Goal: Task Accomplishment & Management: Use online tool/utility

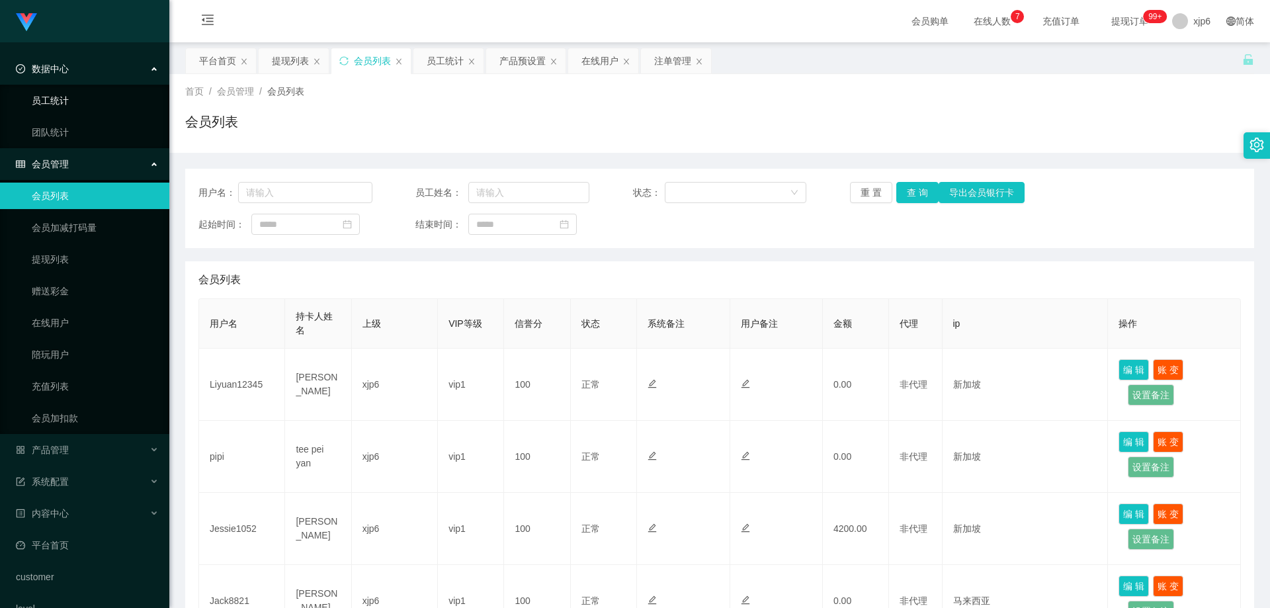
click at [66, 105] on link "员工统计" at bounding box center [95, 100] width 127 height 26
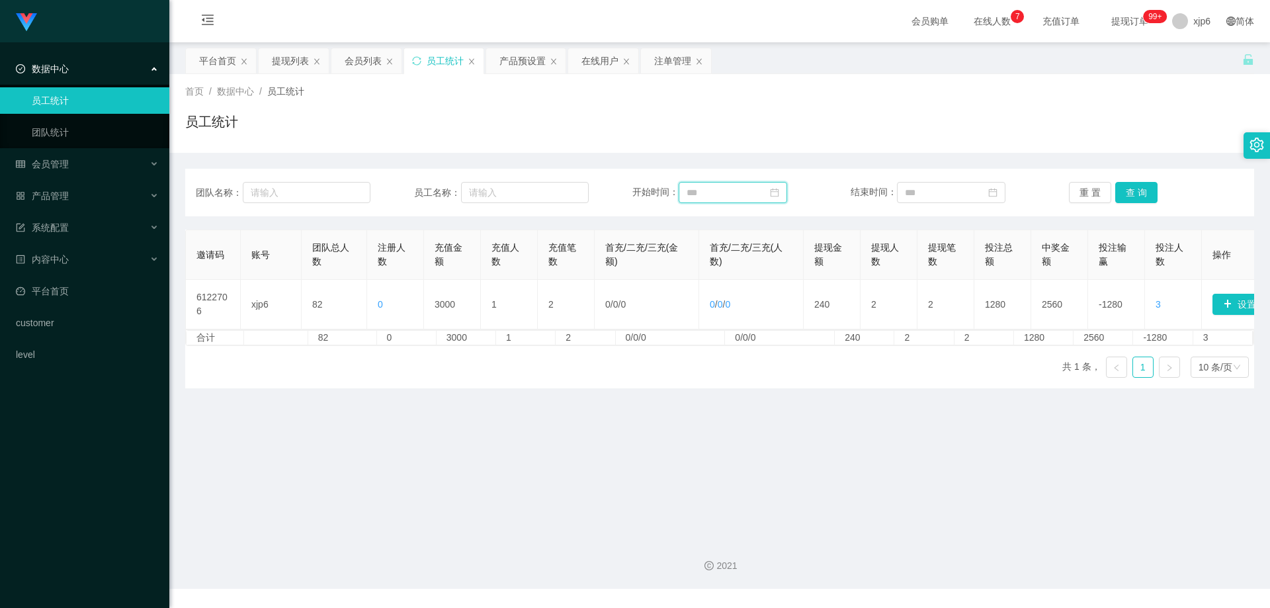
click at [718, 191] on input at bounding box center [733, 192] width 109 height 21
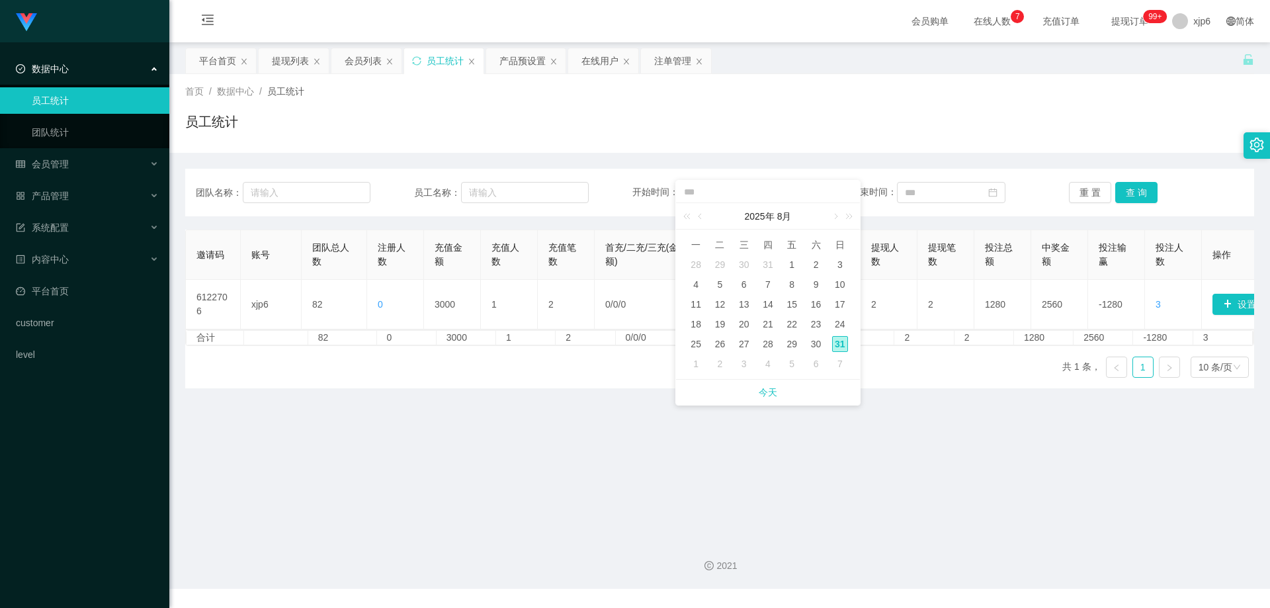
drag, startPoint x: 796, startPoint y: 264, endPoint x: 806, endPoint y: 257, distance: 11.9
click at [793, 267] on div "1" at bounding box center [792, 265] width 16 height 16
type input "**********"
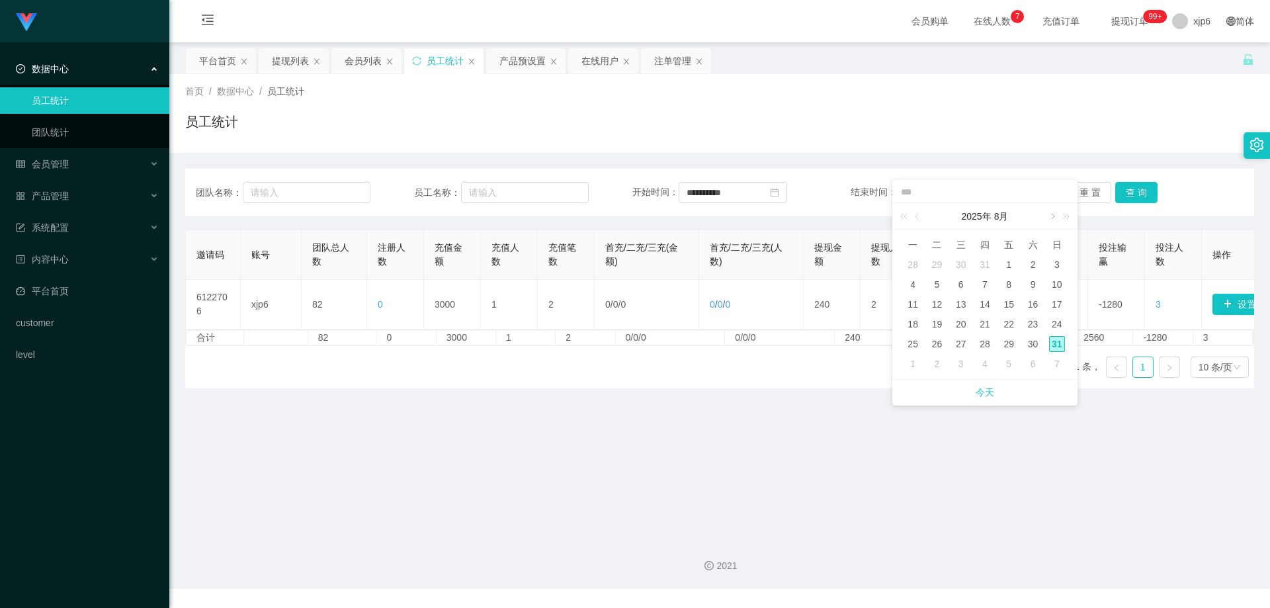
click at [1051, 220] on link at bounding box center [1052, 216] width 12 height 26
click at [917, 261] on div "1" at bounding box center [913, 265] width 16 height 16
type input "**********"
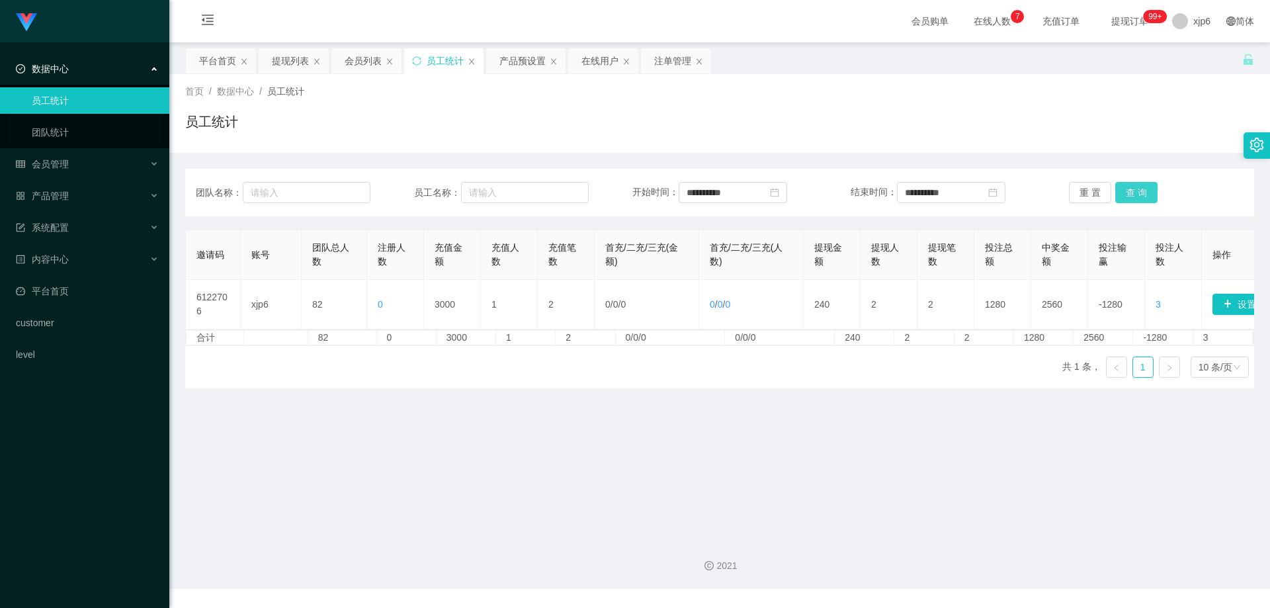
click at [1132, 189] on button "查 询" at bounding box center [1136, 192] width 42 height 21
click at [54, 155] on div "会员管理" at bounding box center [84, 164] width 169 height 26
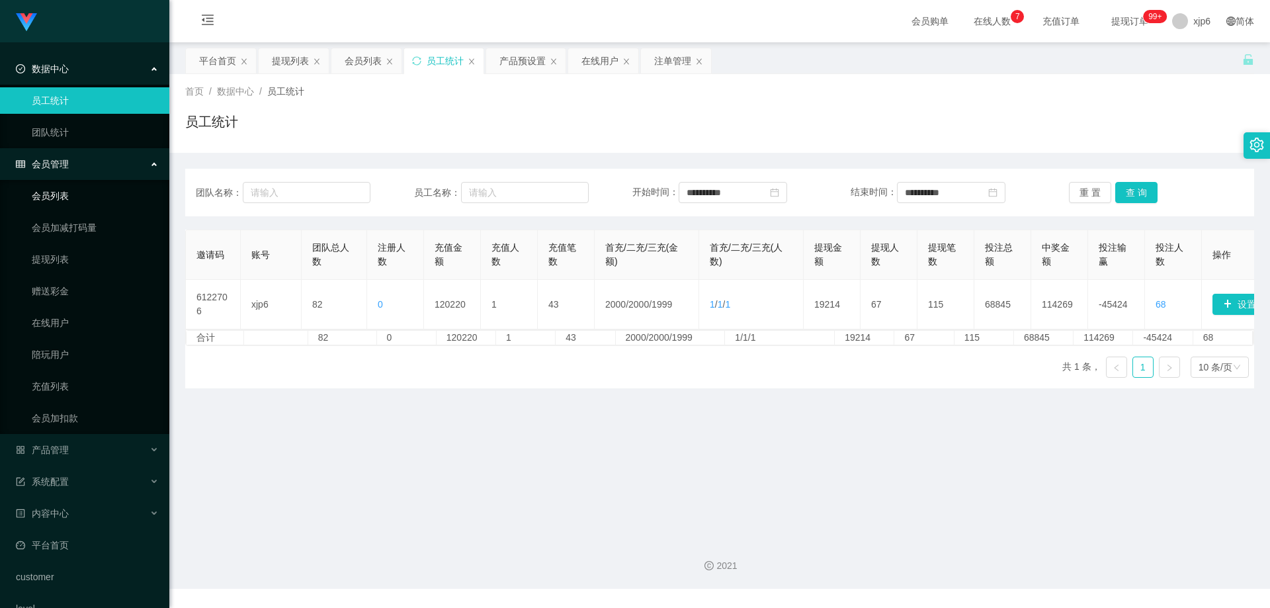
click at [73, 197] on link "会员列表" at bounding box center [95, 196] width 127 height 26
